Goal: Information Seeking & Learning: Learn about a topic

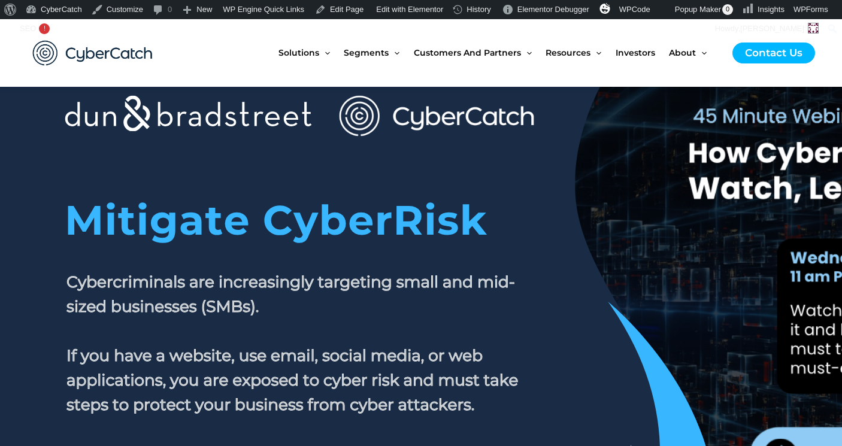
scroll to position [66, 0]
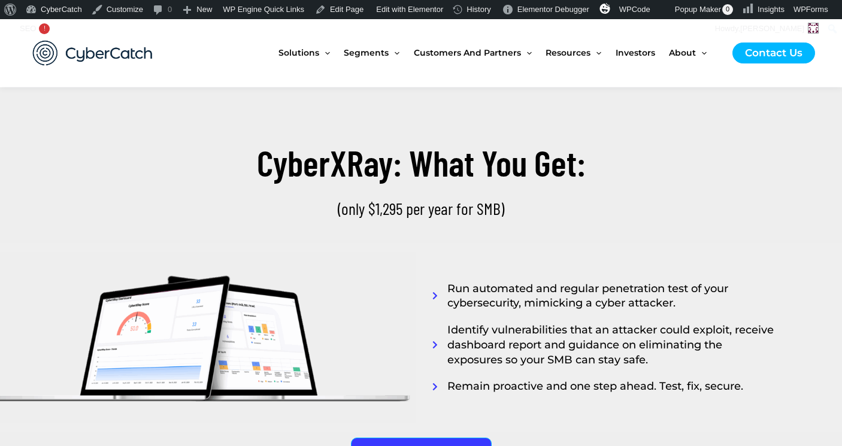
scroll to position [2827, 0]
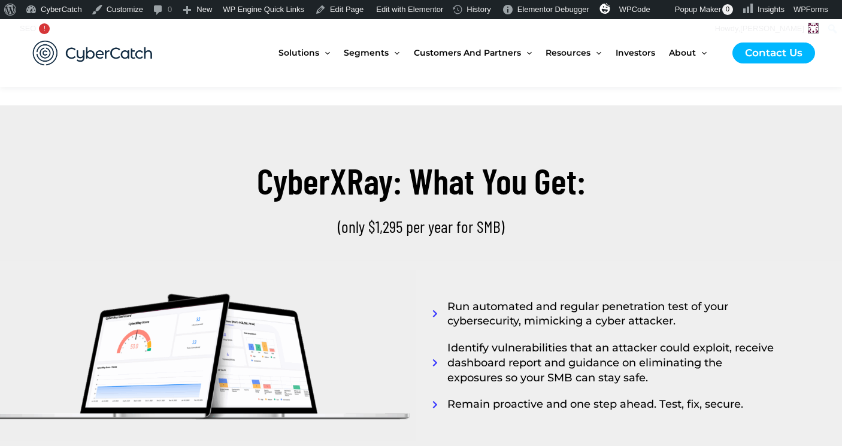
click at [584, 187] on h2 "CyberXRay: What You Get:" at bounding box center [421, 180] width 671 height 47
click at [583, 178] on h2 "CyberXRay: What You Get:" at bounding box center [421, 180] width 671 height 47
click at [584, 183] on h2 "CyberXRay: What You Get:" at bounding box center [421, 180] width 671 height 47
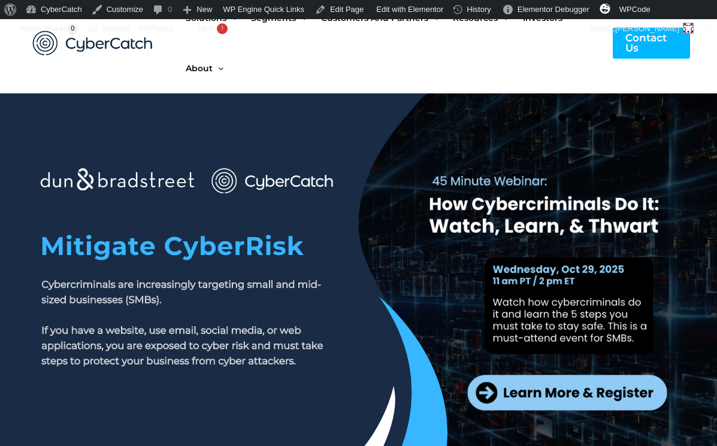
scroll to position [0, 0]
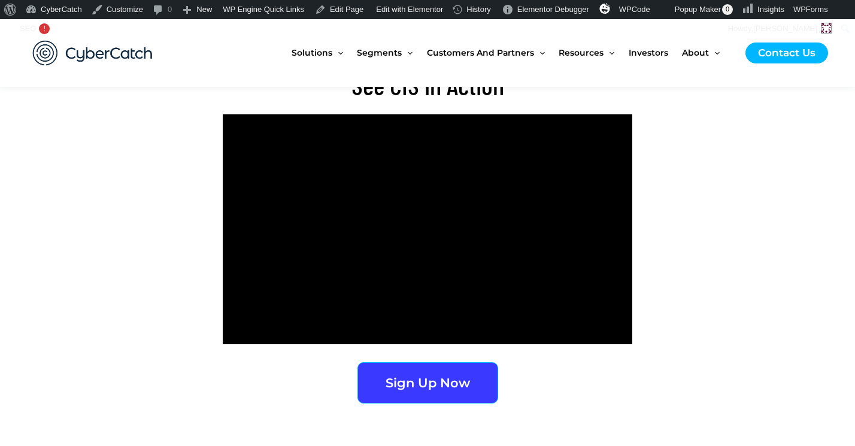
scroll to position [2479, 0]
